Goal: Task Accomplishment & Management: Complete application form

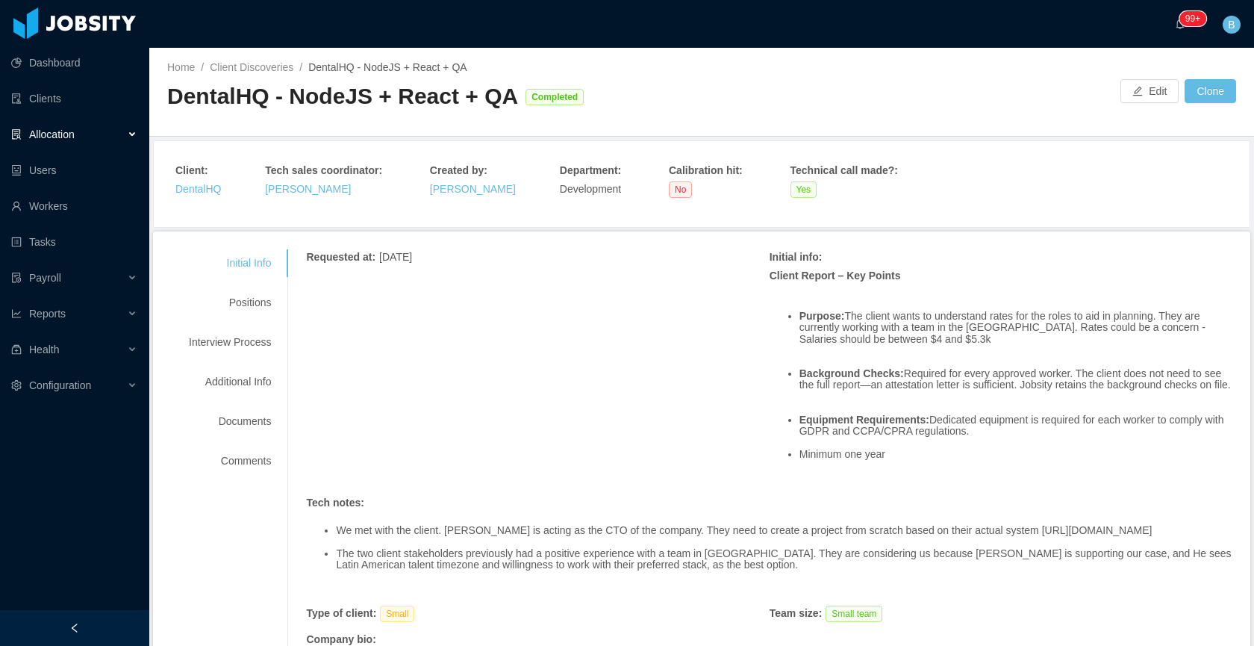
click at [508, 109] on div "DentalHQ - NodeJS + React + QA Completed" at bounding box center [434, 96] width 534 height 31
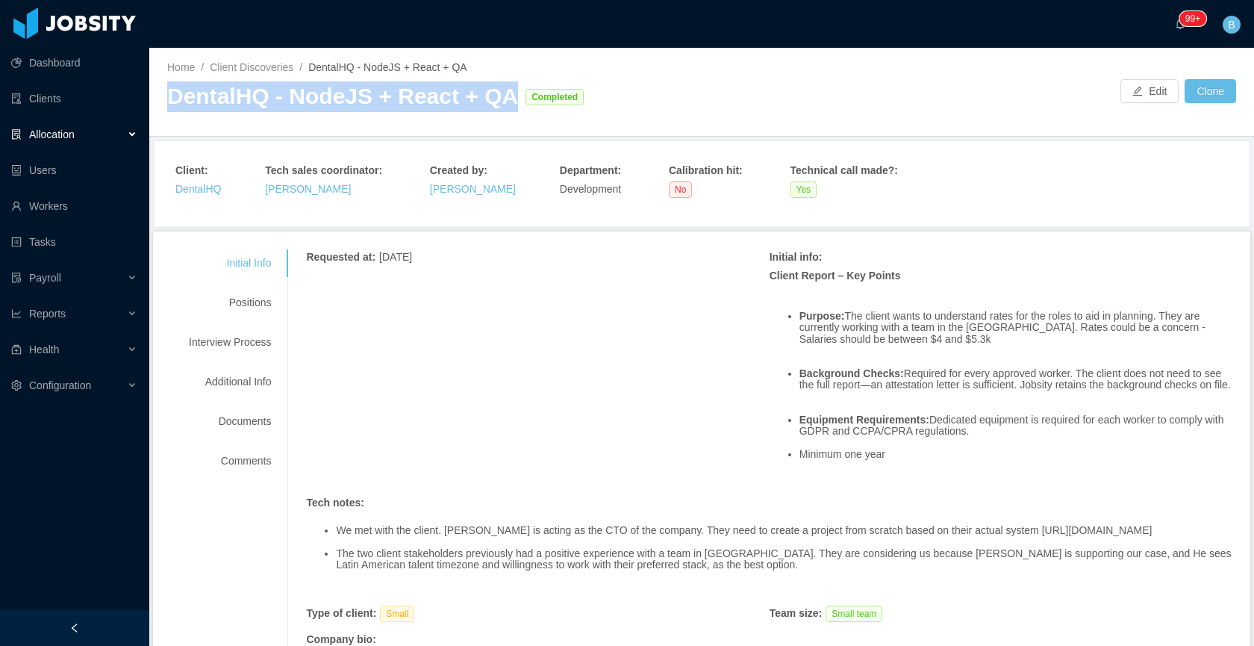
drag, startPoint x: 508, startPoint y: 100, endPoint x: 172, endPoint y: 98, distance: 335.2
click at [172, 98] on div "DentalHQ - NodeJS + React + QA Completed" at bounding box center [434, 96] width 534 height 31
copy div "DentalHQ - NodeJS + React + QA"
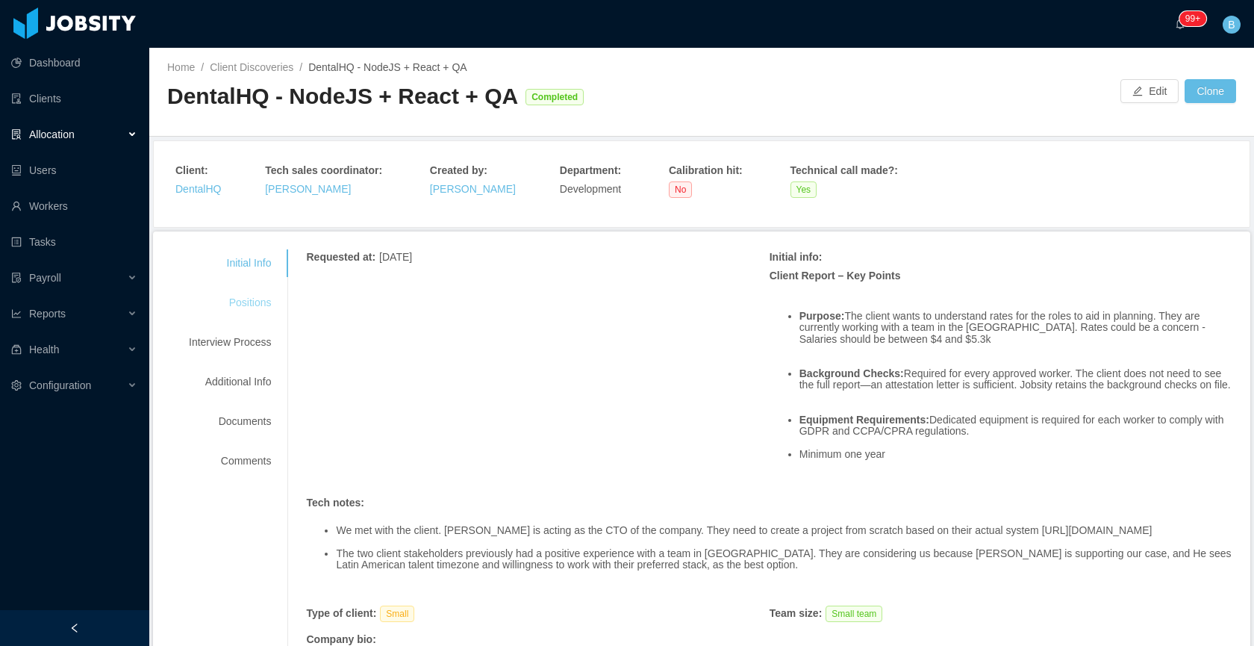
click at [240, 304] on div "Positions" at bounding box center [230, 303] width 118 height 28
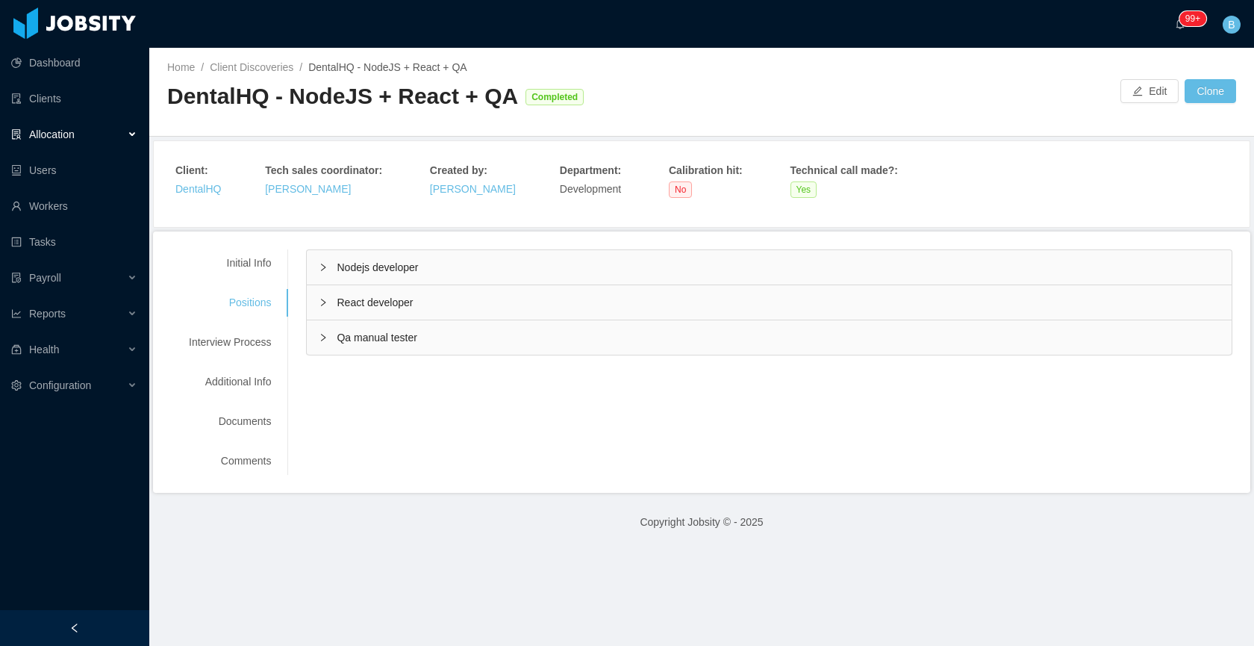
click at [396, 270] on span "Nodejs developer" at bounding box center [377, 267] width 81 height 12
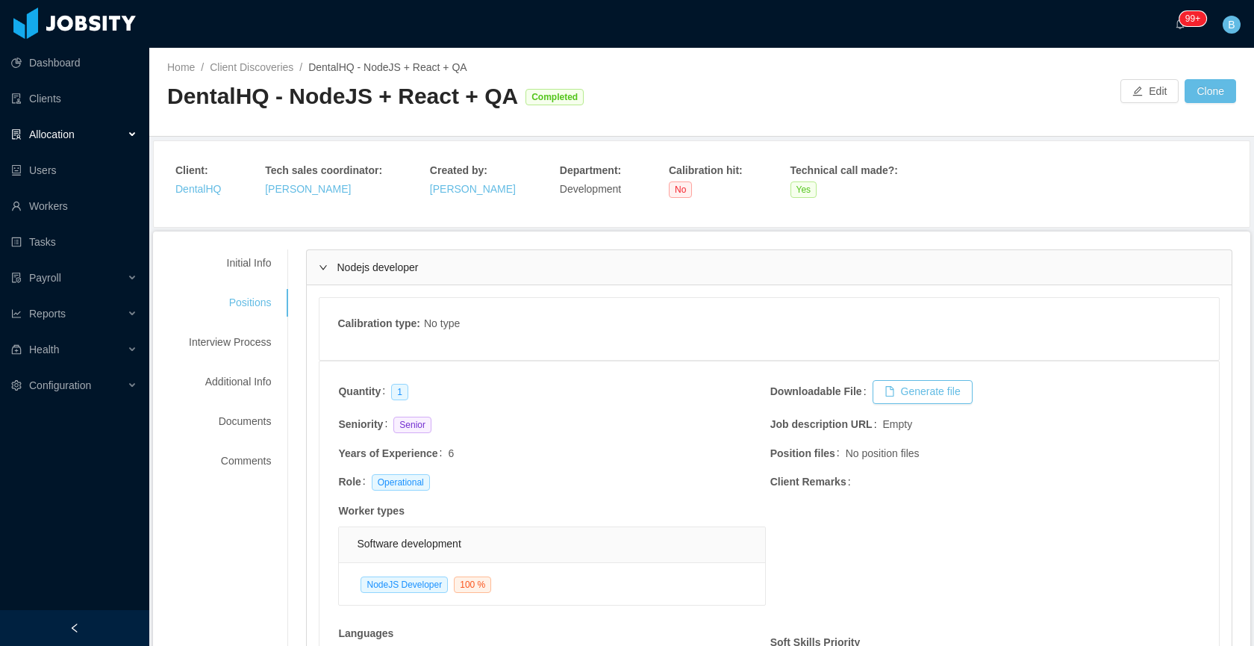
click at [396, 270] on span "Nodejs developer" at bounding box center [377, 267] width 81 height 12
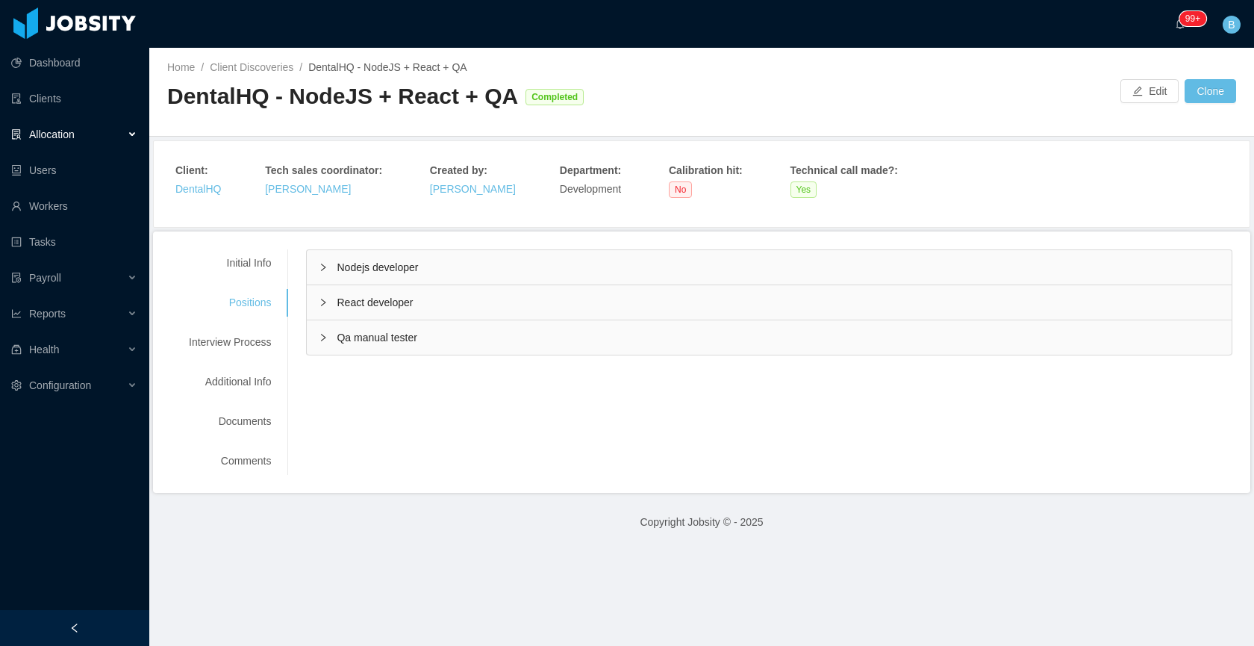
click at [371, 301] on span "React developer" at bounding box center [375, 302] width 76 height 12
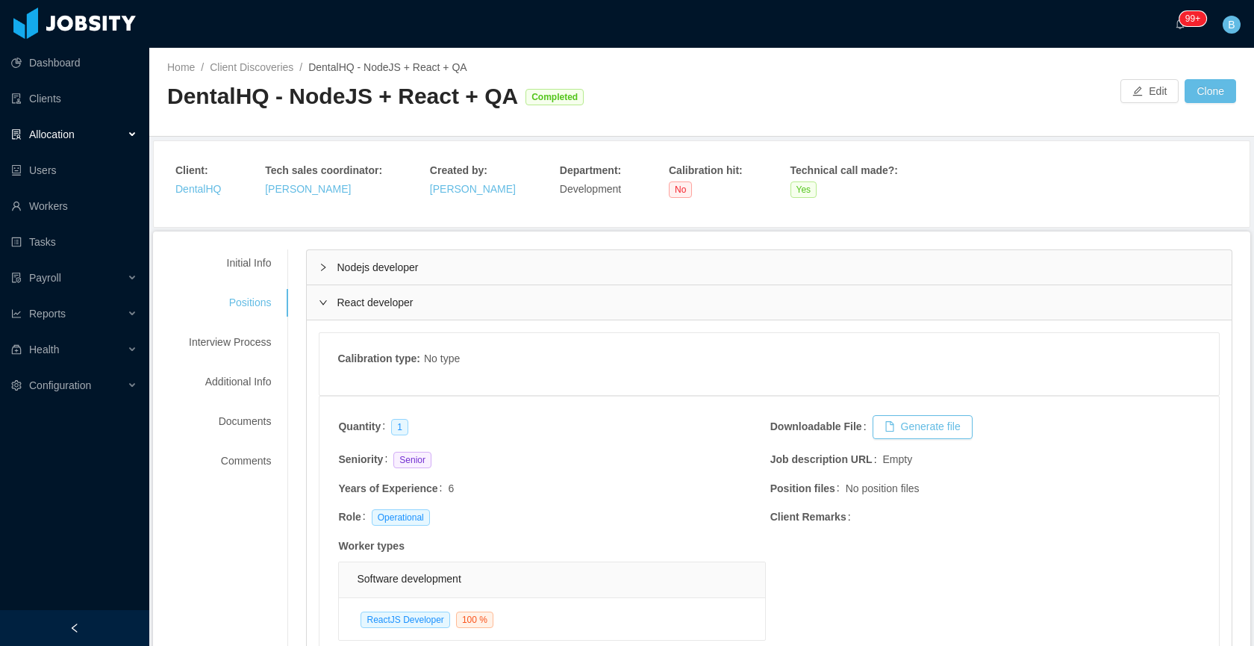
click at [371, 301] on span "React developer" at bounding box center [375, 302] width 76 height 12
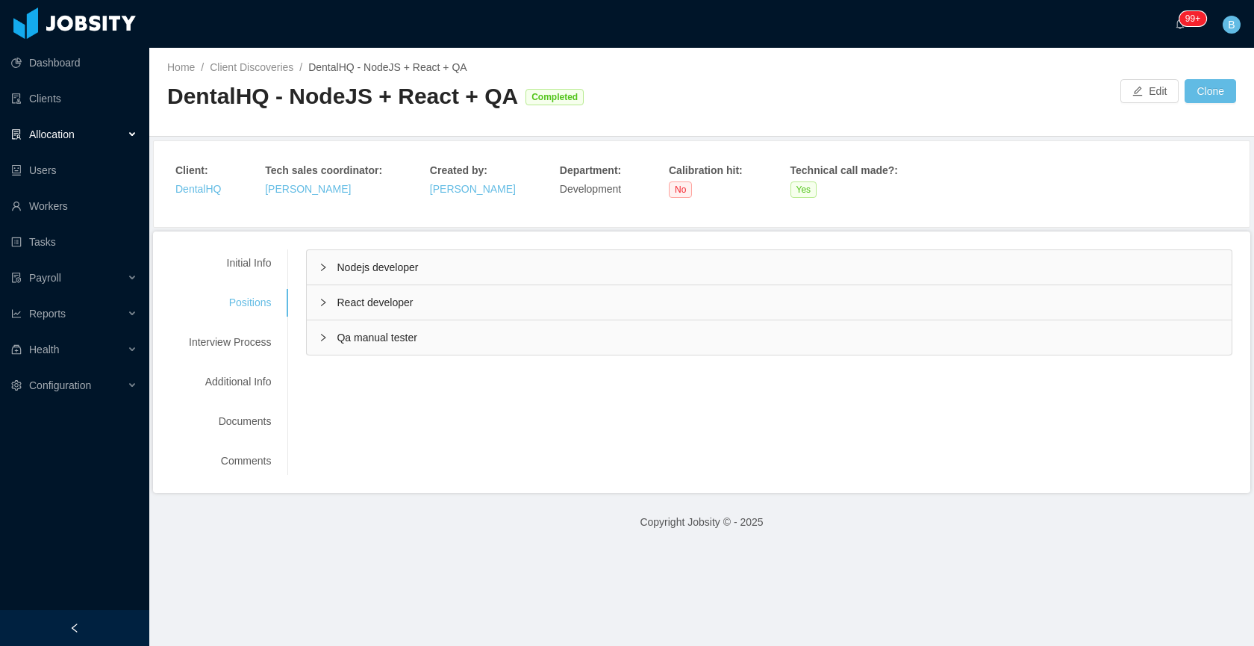
click at [370, 333] on span "Qa manual tester" at bounding box center [377, 337] width 80 height 12
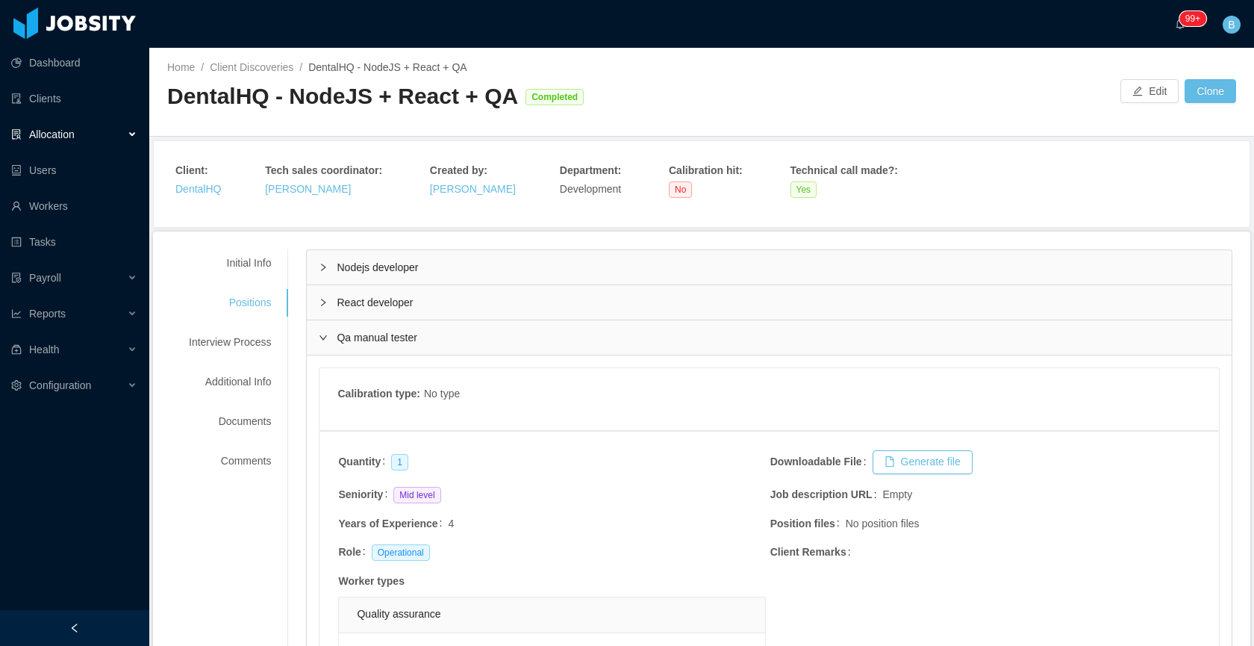
click at [370, 333] on span "Qa manual tester" at bounding box center [377, 337] width 80 height 12
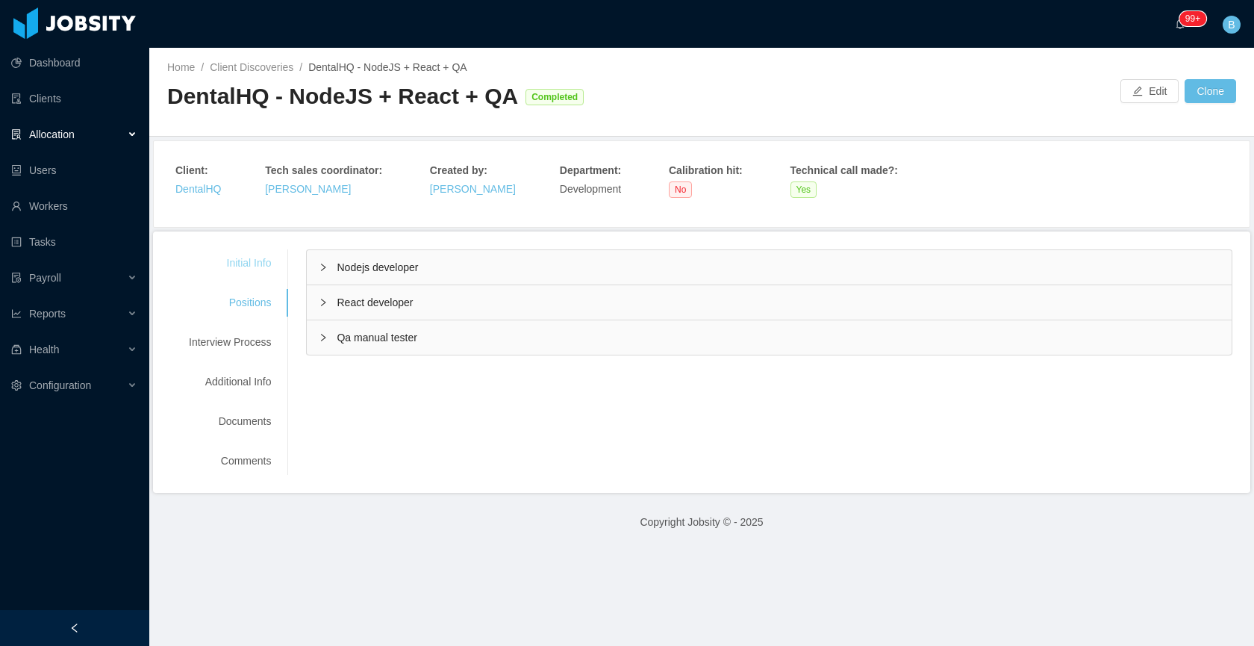
click at [268, 264] on div "Initial Info" at bounding box center [230, 263] width 118 height 28
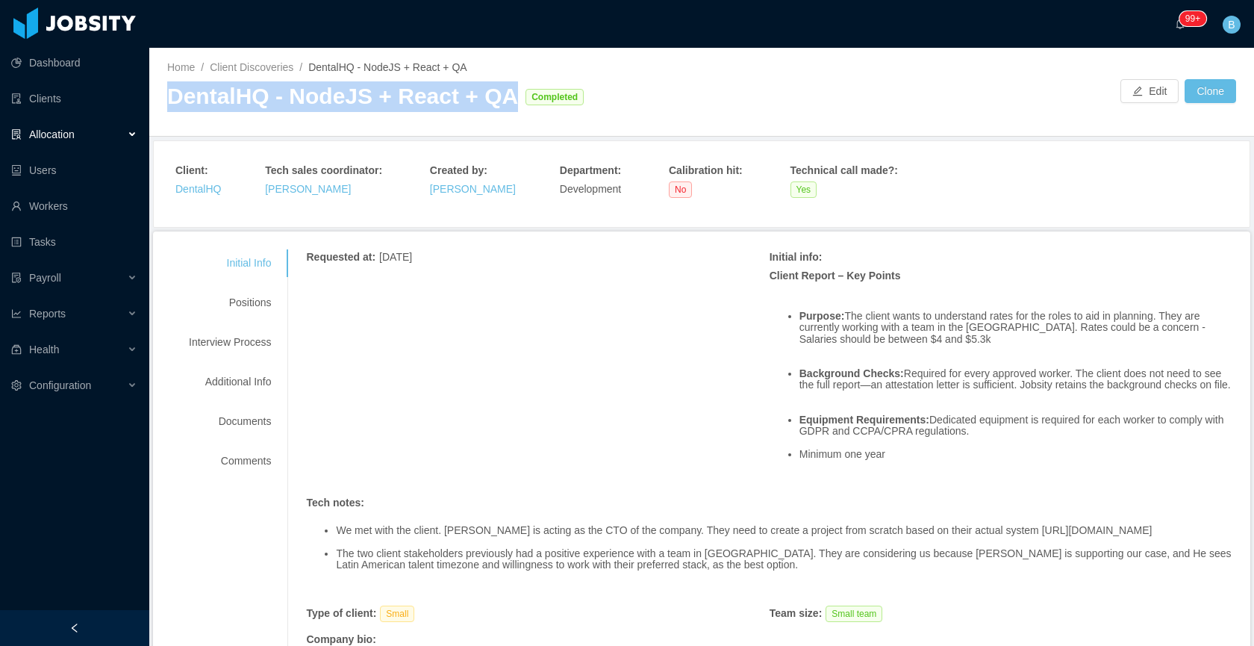
drag, startPoint x: 510, startPoint y: 100, endPoint x: 172, endPoint y: 108, distance: 338.2
click at [172, 105] on div "DentalHQ - NodeJS + React + QA Completed" at bounding box center [434, 96] width 534 height 31
copy div "DentalHQ - NodeJS + React + QA"
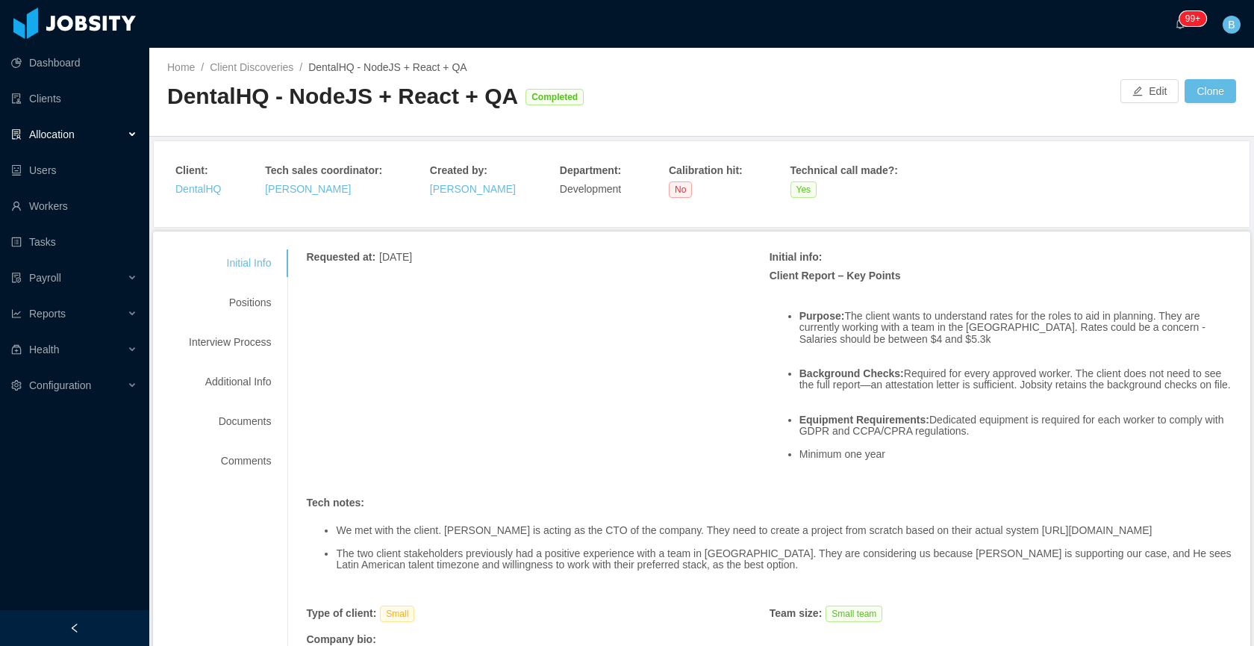
click at [78, 119] on div "Allocation" at bounding box center [74, 134] width 149 height 30
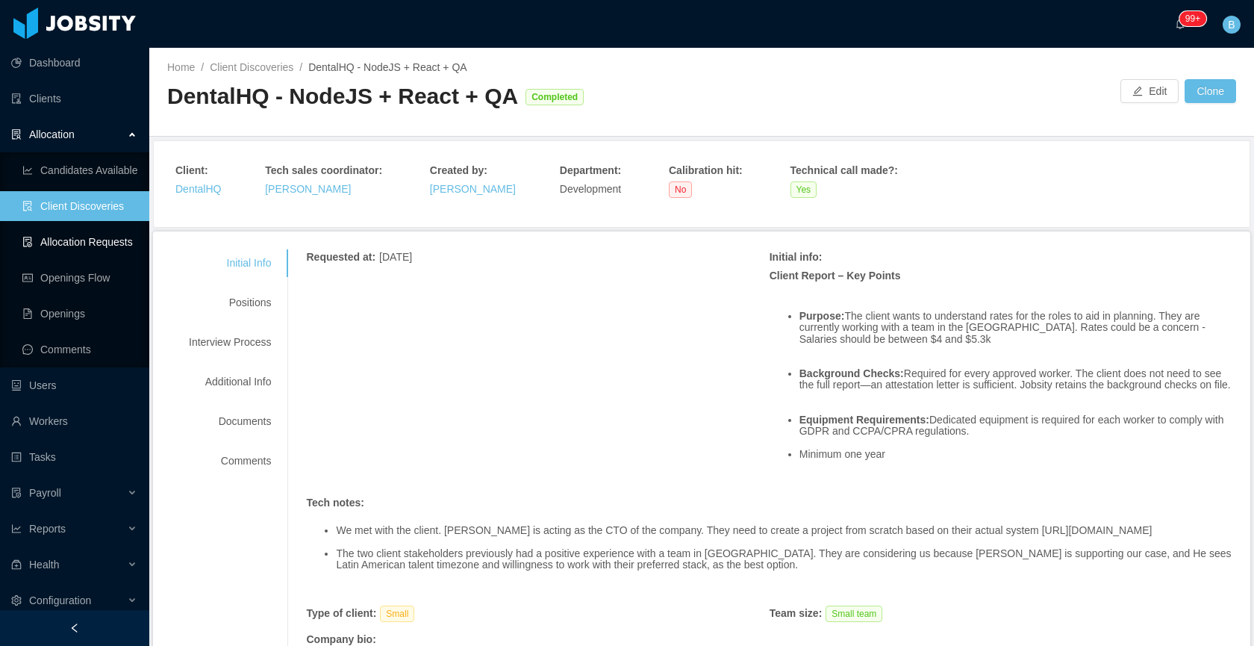
click at [59, 243] on link "Allocation Requests" at bounding box center [79, 242] width 115 height 30
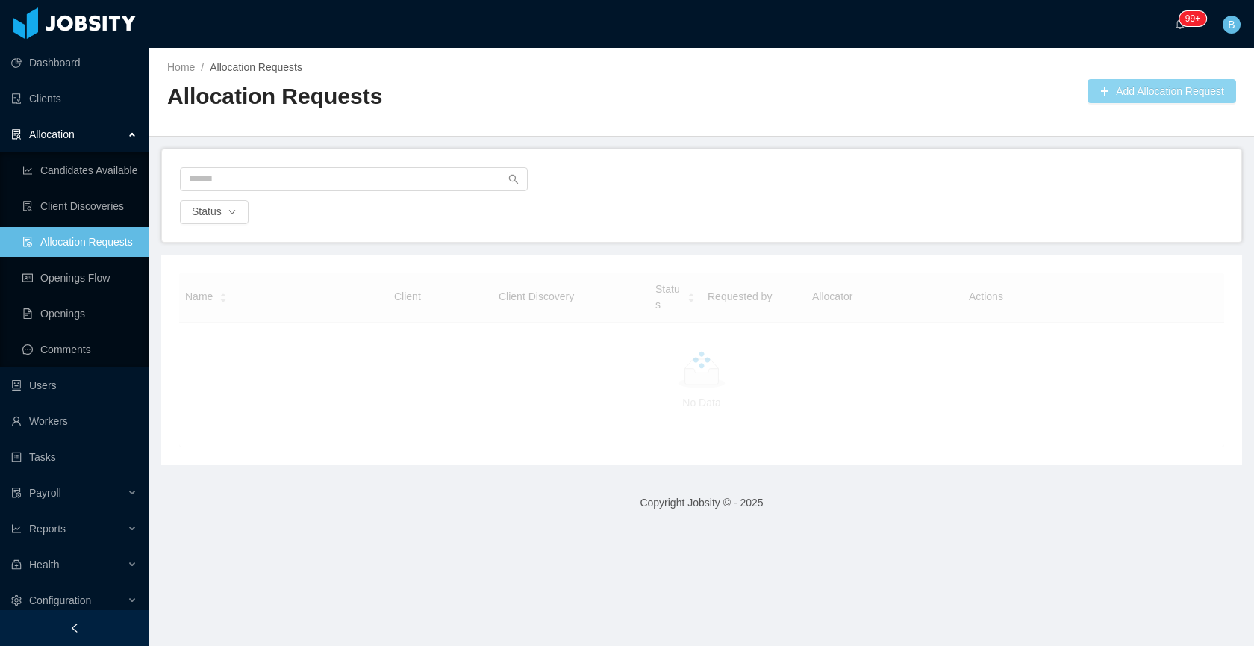
click at [1114, 100] on button "Add Allocation Request" at bounding box center [1162, 91] width 149 height 24
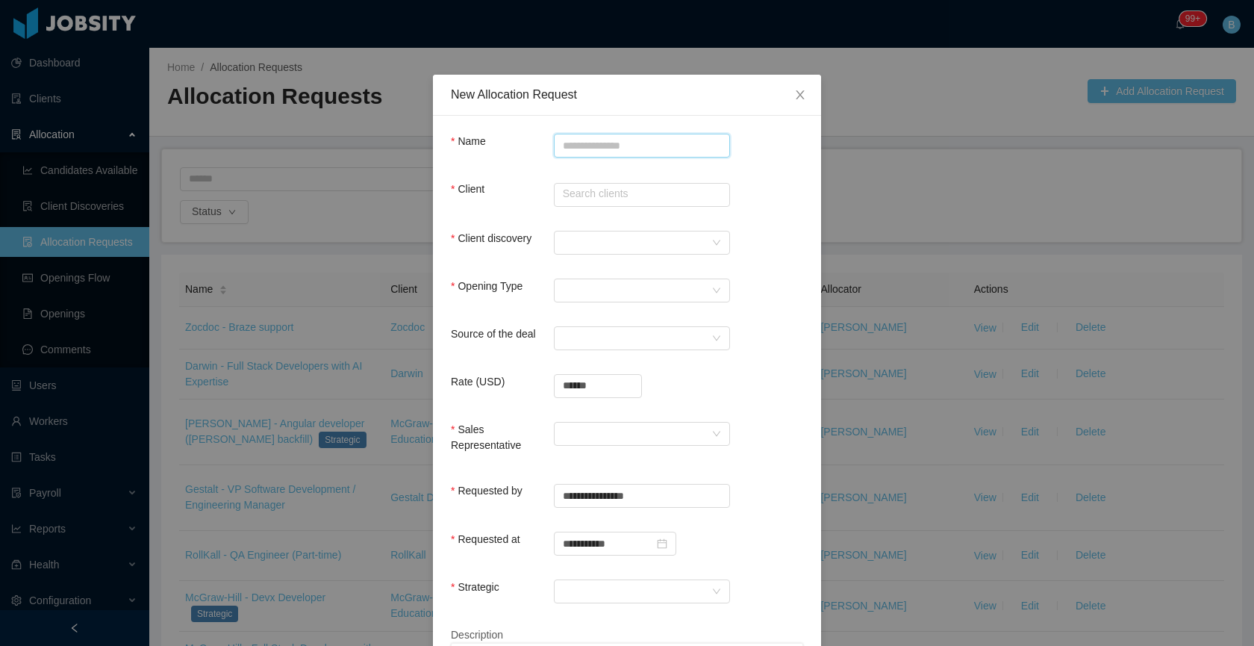
click at [602, 150] on input "Name" at bounding box center [642, 146] width 176 height 24
paste input "**********"
type input "**********"
click at [579, 190] on input "text" at bounding box center [642, 195] width 176 height 24
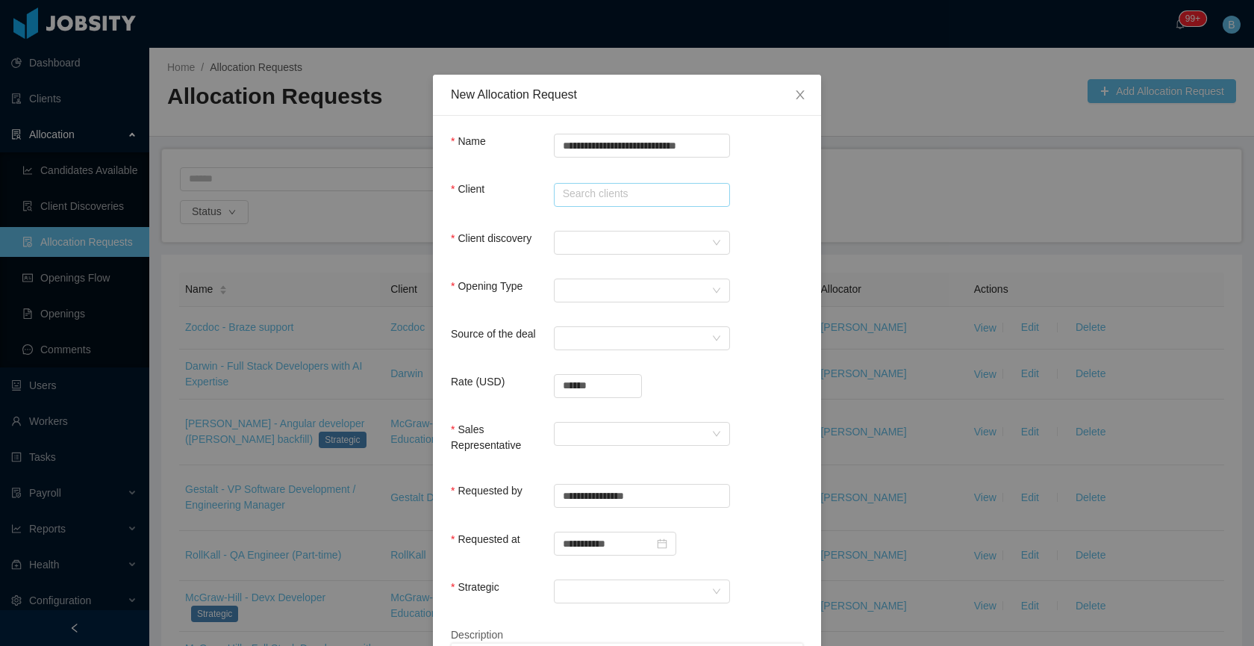
scroll to position [0, 0]
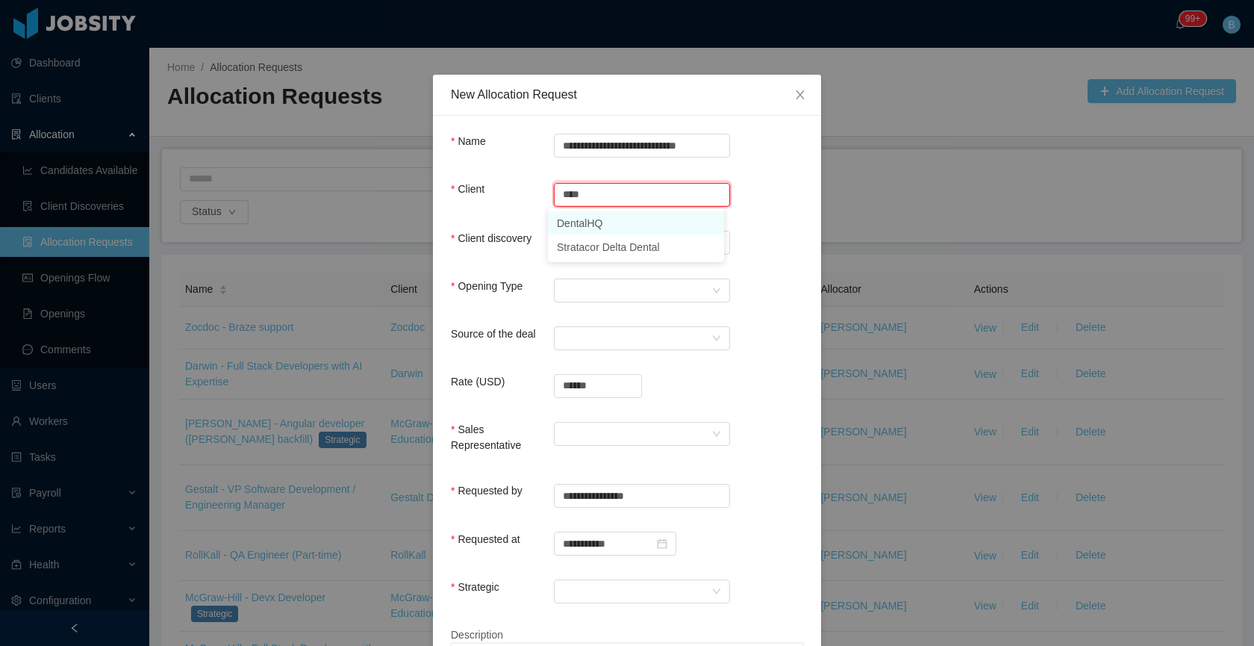
click at [599, 228] on li "DentalHQ" at bounding box center [636, 223] width 176 height 24
type input "********"
click at [593, 242] on div at bounding box center [637, 242] width 149 height 22
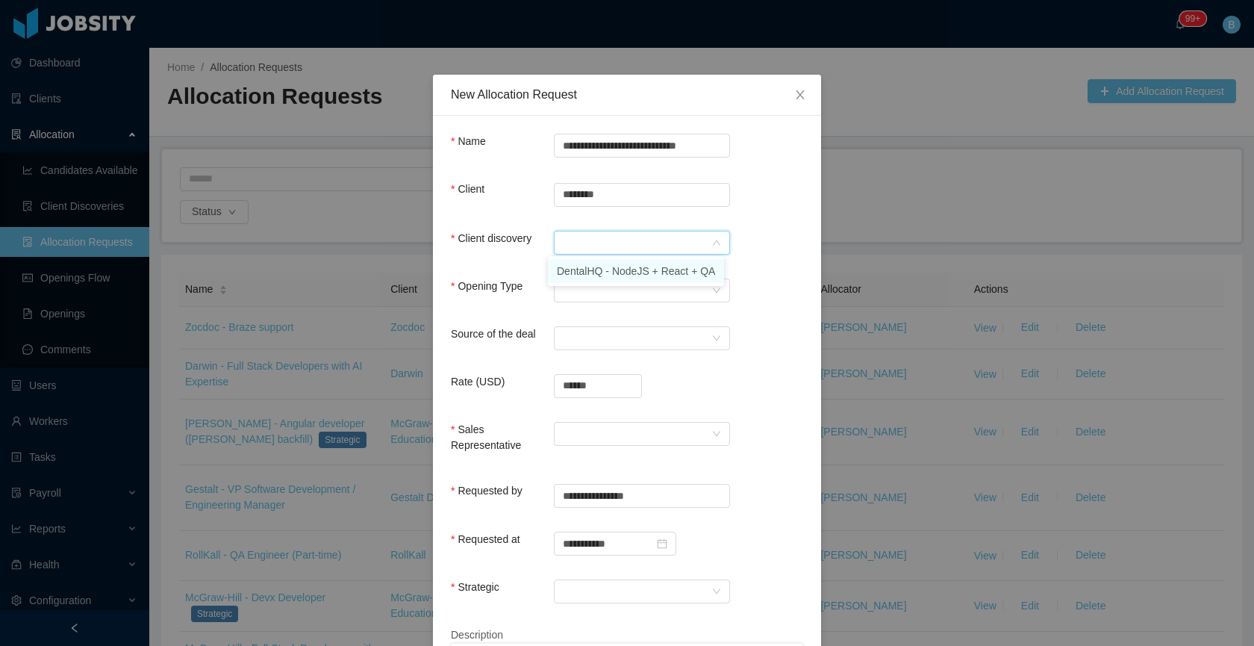
click at [622, 271] on li "DentalHQ - NodeJS + React + QA" at bounding box center [636, 271] width 176 height 24
click at [607, 290] on div "Select Opening Type" at bounding box center [637, 290] width 149 height 22
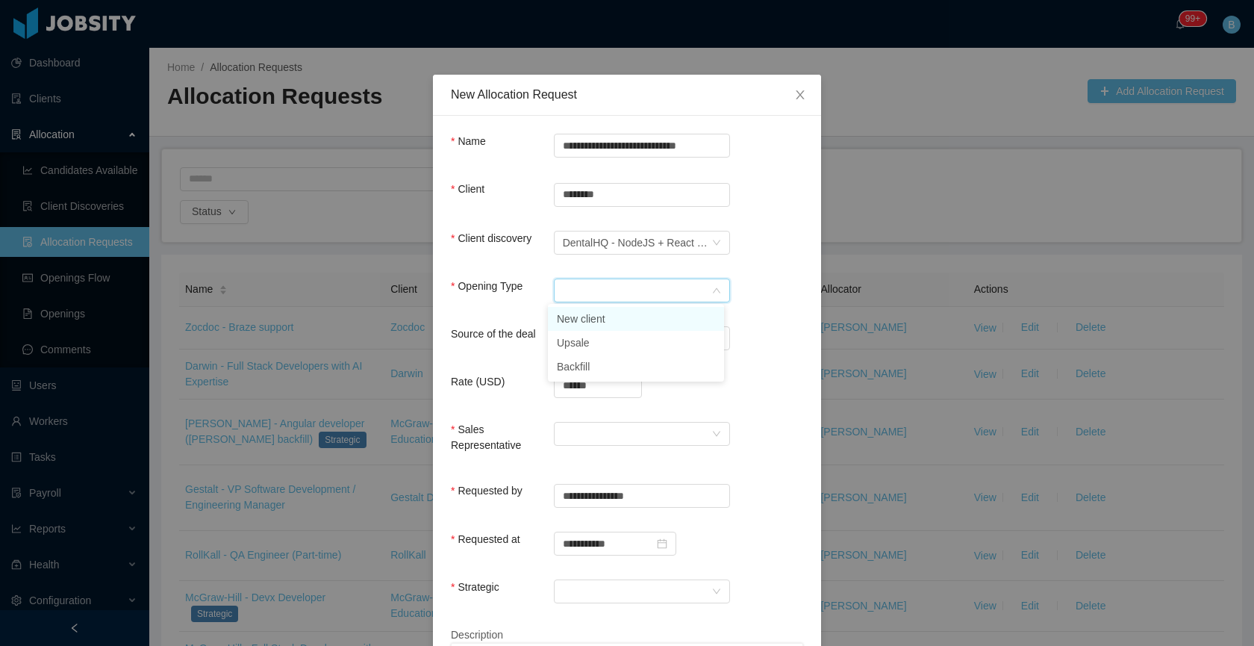
click at [594, 319] on li "New client" at bounding box center [636, 319] width 176 height 24
click at [588, 330] on div "Select a Source" at bounding box center [637, 338] width 149 height 22
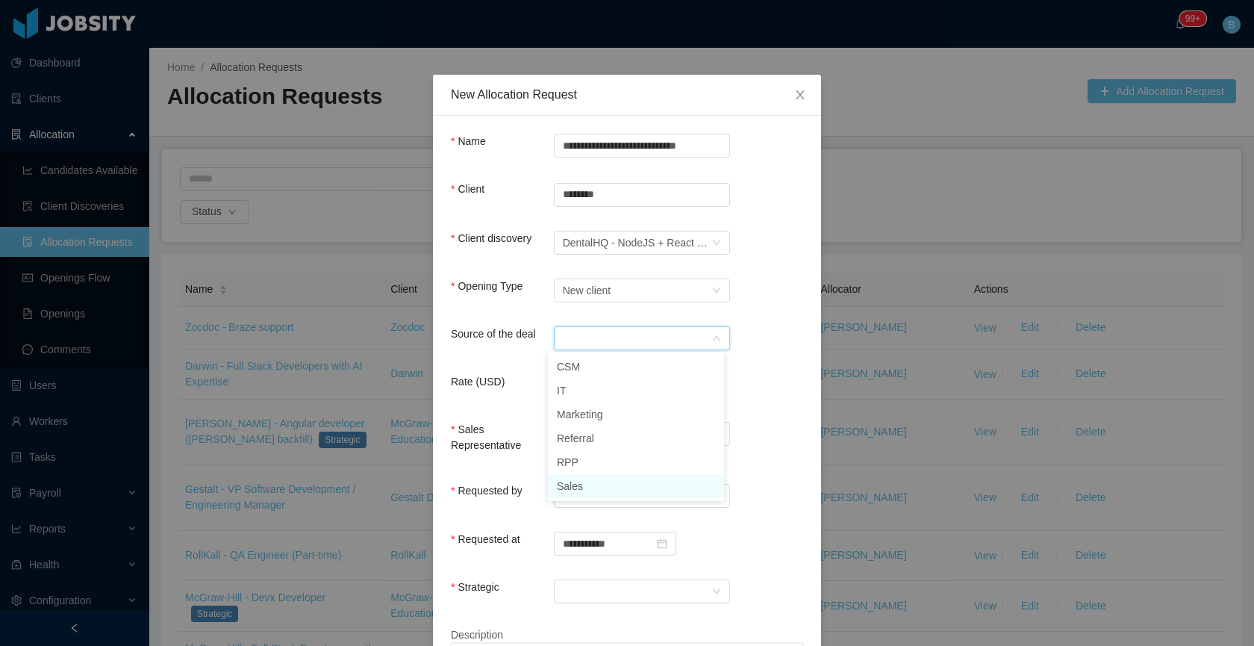
drag, startPoint x: 577, startPoint y: 481, endPoint x: 577, endPoint y: 464, distance: 16.4
click at [577, 481] on li "Sales" at bounding box center [636, 486] width 176 height 24
click at [602, 385] on input "******" at bounding box center [598, 386] width 87 height 22
click at [601, 385] on input "******" at bounding box center [598, 386] width 87 height 22
type input "**********"
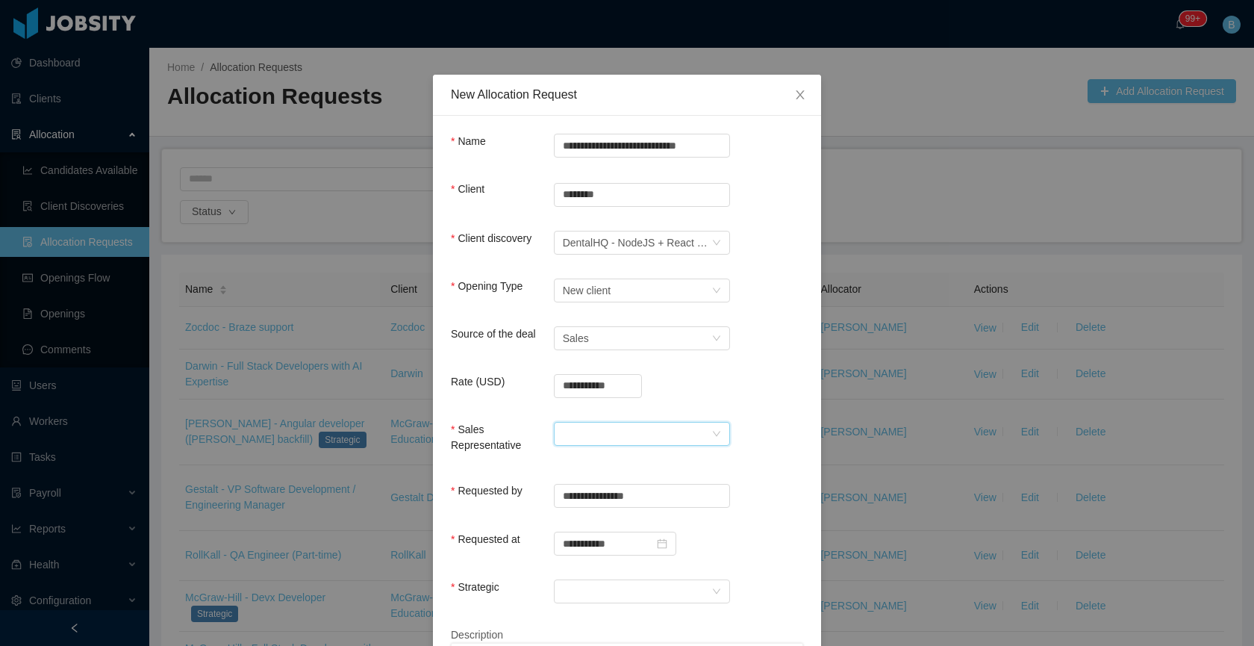
click at [592, 426] on div at bounding box center [637, 433] width 149 height 22
click at [593, 466] on li "[PERSON_NAME]" at bounding box center [636, 462] width 176 height 24
click at [598, 587] on div at bounding box center [637, 591] width 149 height 22
click at [592, 561] on li "No" at bounding box center [636, 559] width 176 height 24
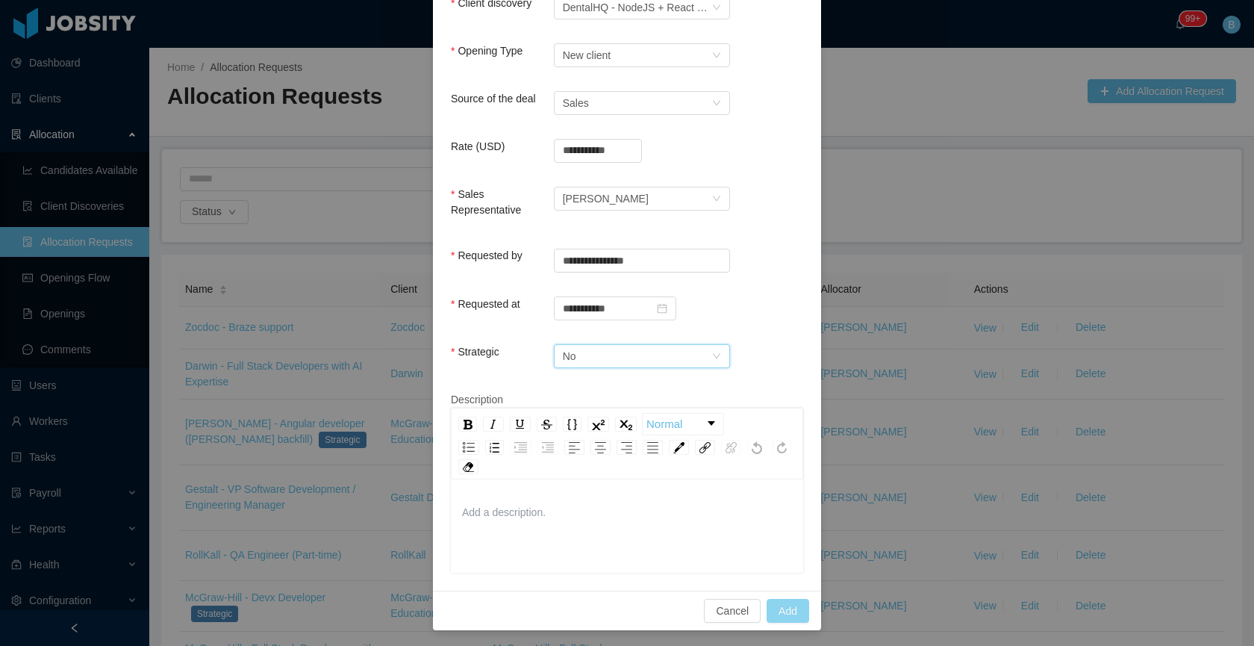
click at [776, 605] on button "Add" at bounding box center [788, 611] width 43 height 24
